Goal: Task Accomplishment & Management: Complete application form

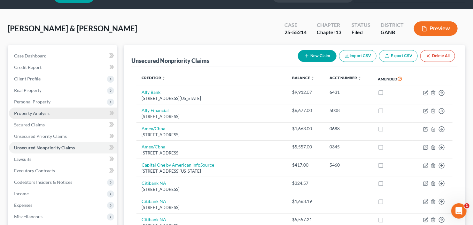
scroll to position [26, 0]
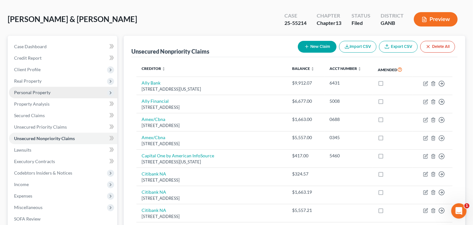
click at [40, 96] on span "Personal Property" at bounding box center [63, 93] width 108 height 12
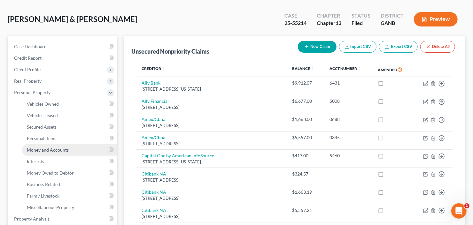
click at [41, 151] on span "Money and Accounts" at bounding box center [48, 149] width 42 height 5
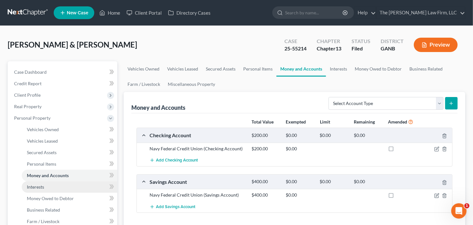
click at [46, 186] on link "Interests" at bounding box center [70, 188] width 96 height 12
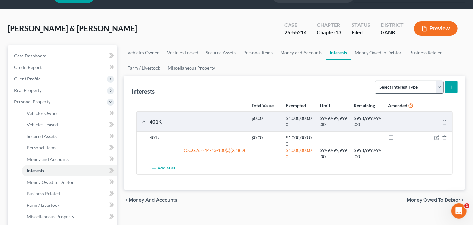
scroll to position [26, 0]
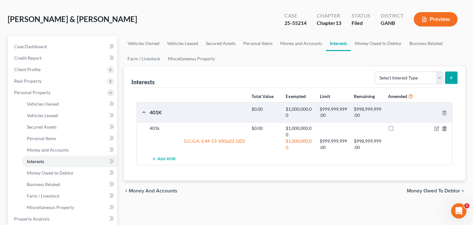
click at [443, 129] on icon "button" at bounding box center [444, 128] width 5 height 5
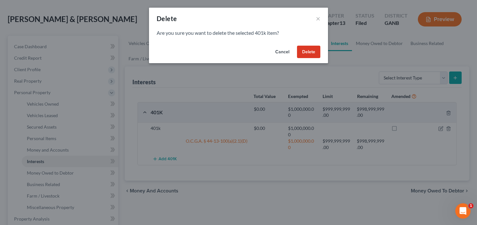
click at [311, 51] on button "Delete" at bounding box center [308, 52] width 23 height 13
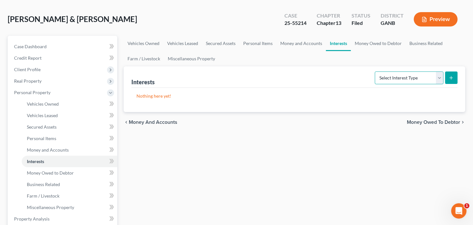
click at [420, 77] on select "Select Interest Type 401K Annuity Bond Education IRA Government Bond Government…" at bounding box center [409, 78] width 69 height 13
select select "term_life_insurance"
click at [376, 72] on select "Select Interest Type 401K Annuity Bond Education IRA Government Bond Government…" at bounding box center [409, 78] width 69 height 13
click at [449, 82] on button "submit" at bounding box center [452, 78] width 12 height 12
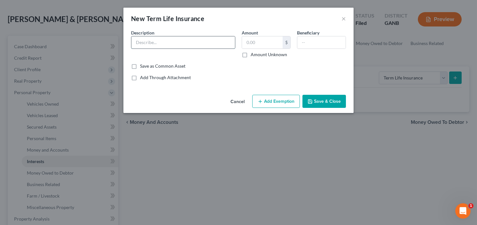
click at [169, 43] on input "text" at bounding box center [183, 42] width 104 height 12
type input "Term Life"
click at [263, 43] on input "text" at bounding box center [262, 42] width 41 height 12
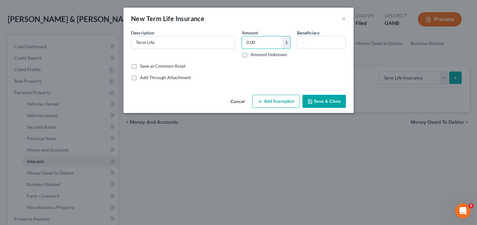
type input "0.00"
click at [321, 100] on button "Save & Close" at bounding box center [324, 101] width 43 height 13
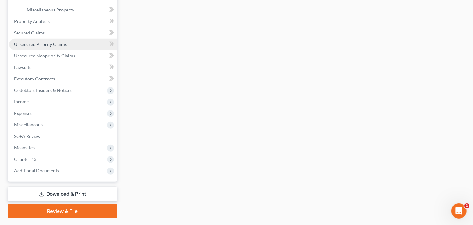
scroll to position [230, 0]
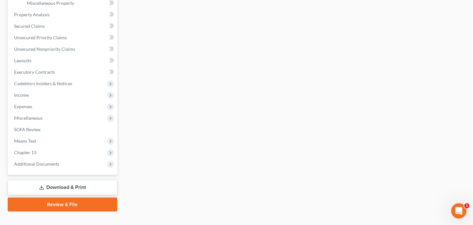
click at [67, 188] on link "Download & Print" at bounding box center [63, 187] width 110 height 15
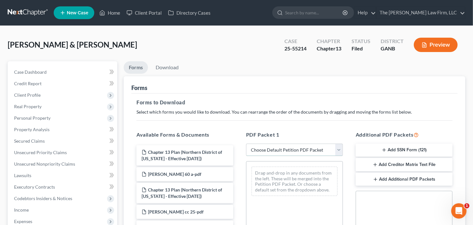
click at [284, 150] on select "Choose Default Petition PDF Packet Complete Bankruptcy Petition (all forms and …" at bounding box center [294, 150] width 97 height 13
select select "2"
click at [246, 144] on select "Choose Default Petition PDF Packet Complete Bankruptcy Petition (all forms and …" at bounding box center [294, 150] width 97 height 13
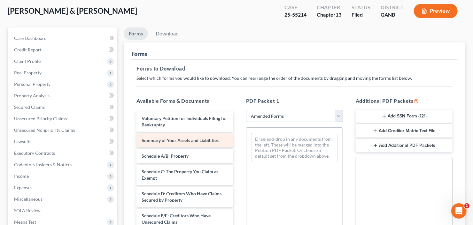
scroll to position [51, 0]
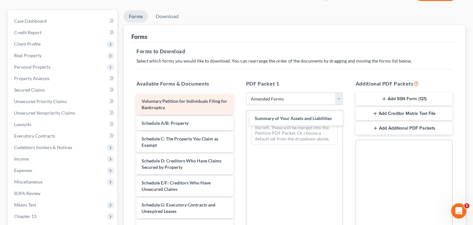
drag, startPoint x: 177, startPoint y: 121, endPoint x: 225, endPoint y: 113, distance: 47.9
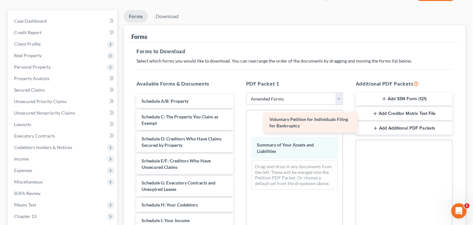
drag, startPoint x: 186, startPoint y: 106, endPoint x: 311, endPoint y: 119, distance: 125.7
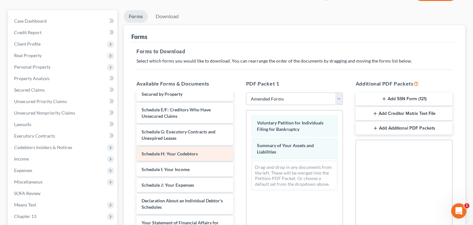
scroll to position [0, 0]
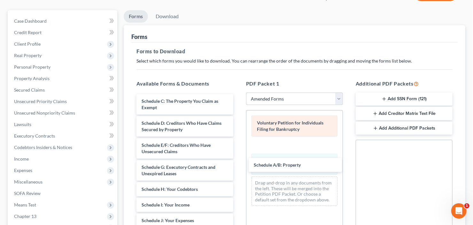
drag, startPoint x: 185, startPoint y: 95, endPoint x: 303, endPoint y: 134, distance: 124.5
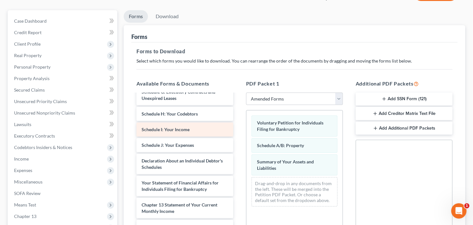
scroll to position [77, 0]
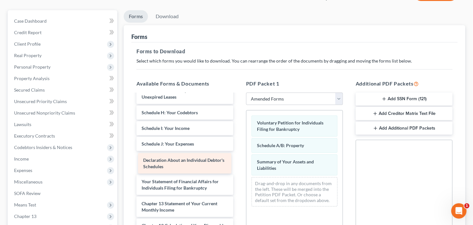
drag, startPoint x: 172, startPoint y: 165, endPoint x: 275, endPoint y: 167, distance: 102.4
click at [239, 168] on div "Declaration About an Individual Debtor's Schedules Schedule C: The Property You…" at bounding box center [184, 163] width 107 height 291
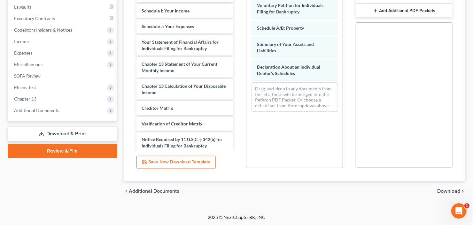
click at [465, 189] on icon "chevron_right" at bounding box center [463, 191] width 5 height 5
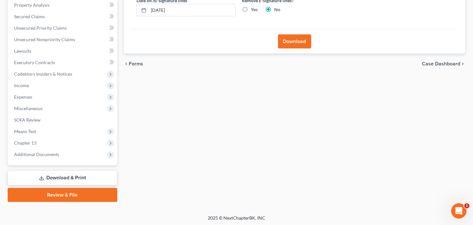
click at [452, 189] on div "Forms Download Forms Forms to Download Select which forms you would like to dow…" at bounding box center [295, 70] width 348 height 266
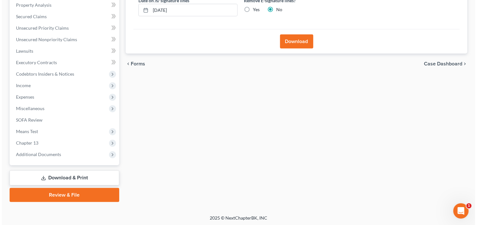
scroll to position [22, 0]
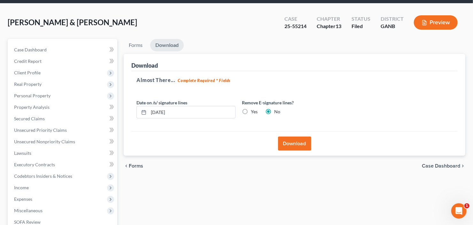
click at [300, 135] on div "Download" at bounding box center [294, 143] width 327 height 25
click at [299, 140] on button "Download" at bounding box center [294, 144] width 33 height 14
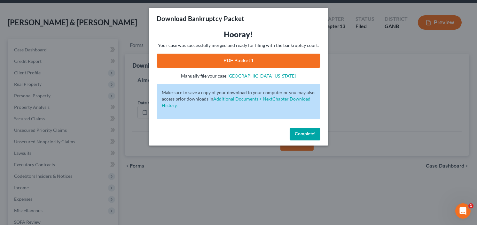
click at [215, 60] on link "PDF Packet 1" at bounding box center [239, 61] width 164 height 14
